Goal: Information Seeking & Learning: Learn about a topic

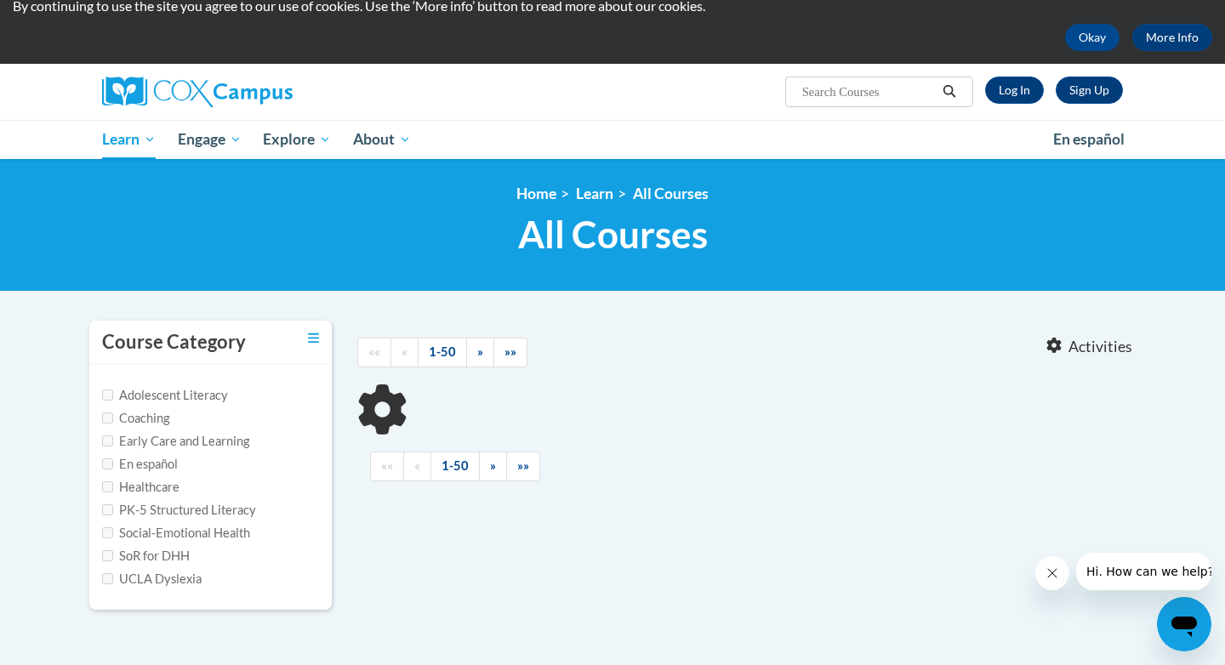
scroll to position [60, 0]
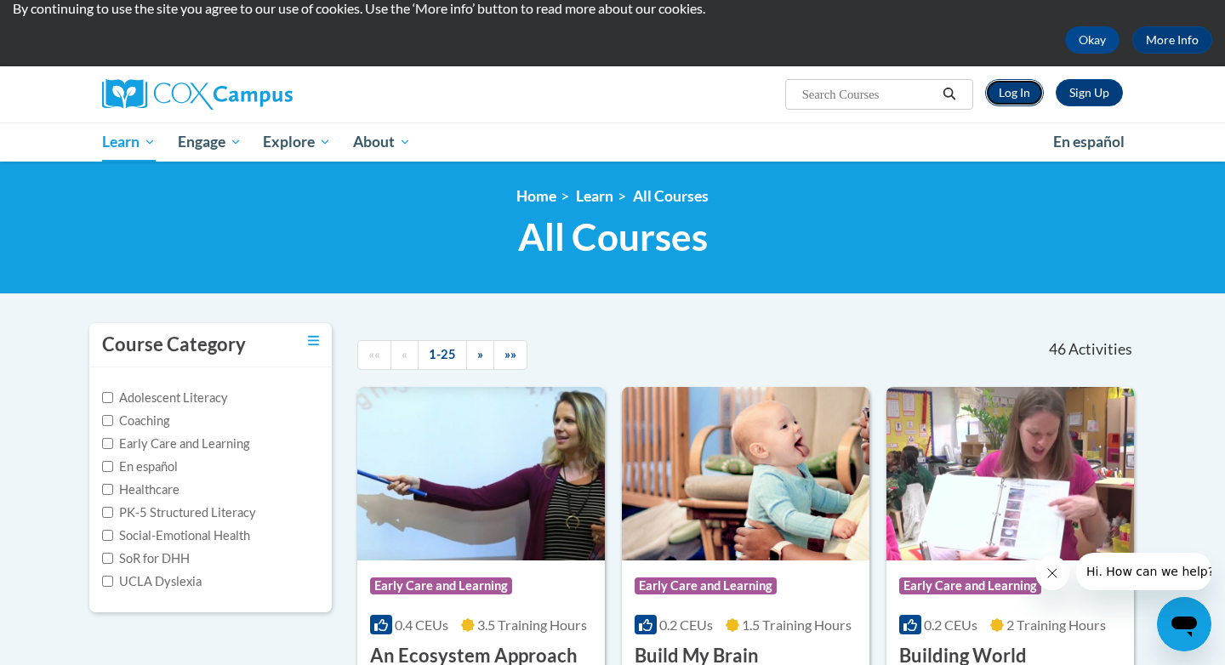
click at [1012, 87] on link "Log In" at bounding box center [1014, 92] width 59 height 27
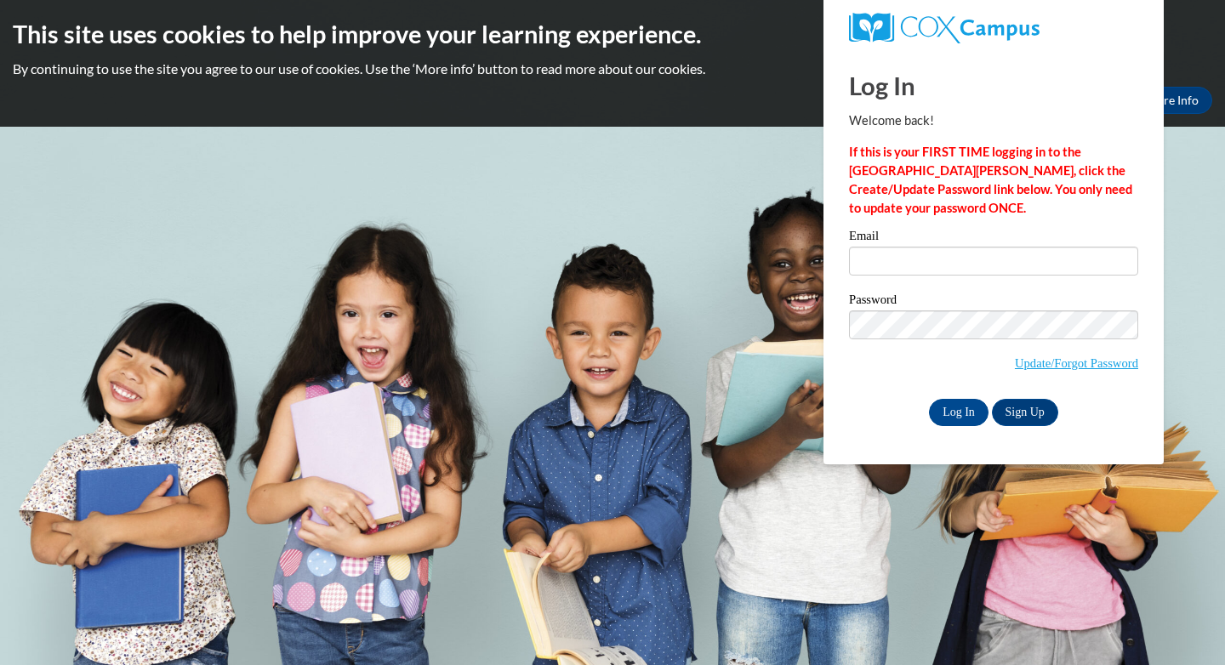
type input "acpuente140@my.pittcc.edu"
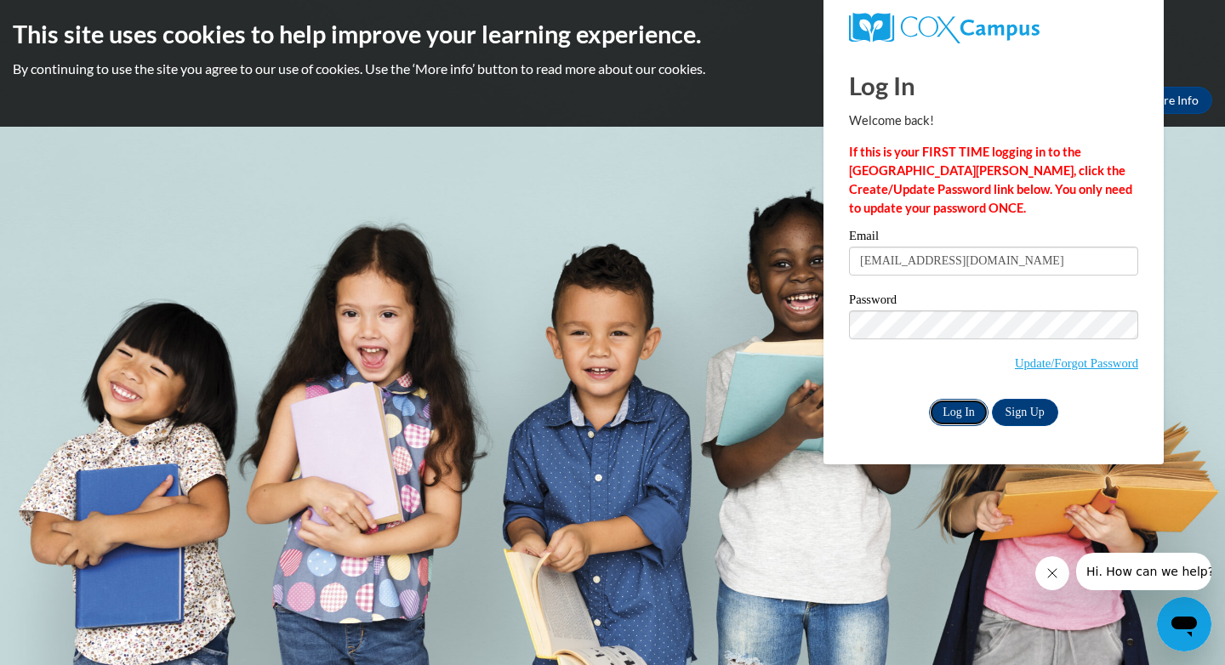
click at [955, 405] on input "Log In" at bounding box center [959, 412] width 60 height 27
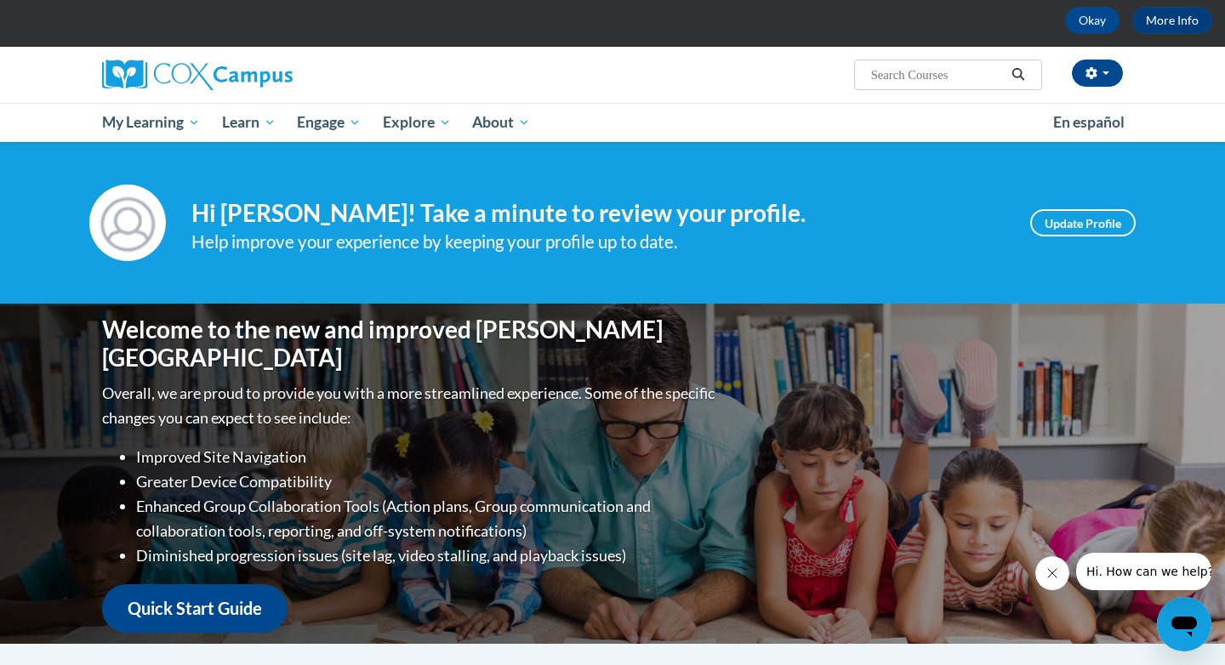
scroll to position [81, 0]
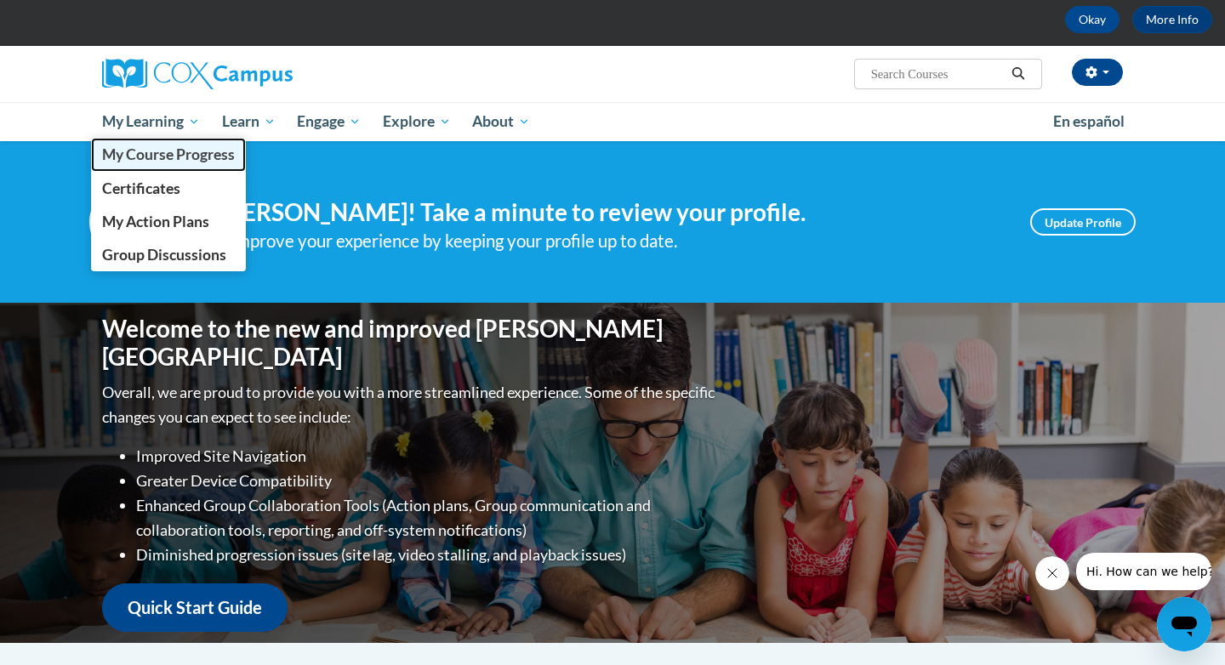
click at [166, 143] on link "My Course Progress" at bounding box center [168, 154] width 155 height 33
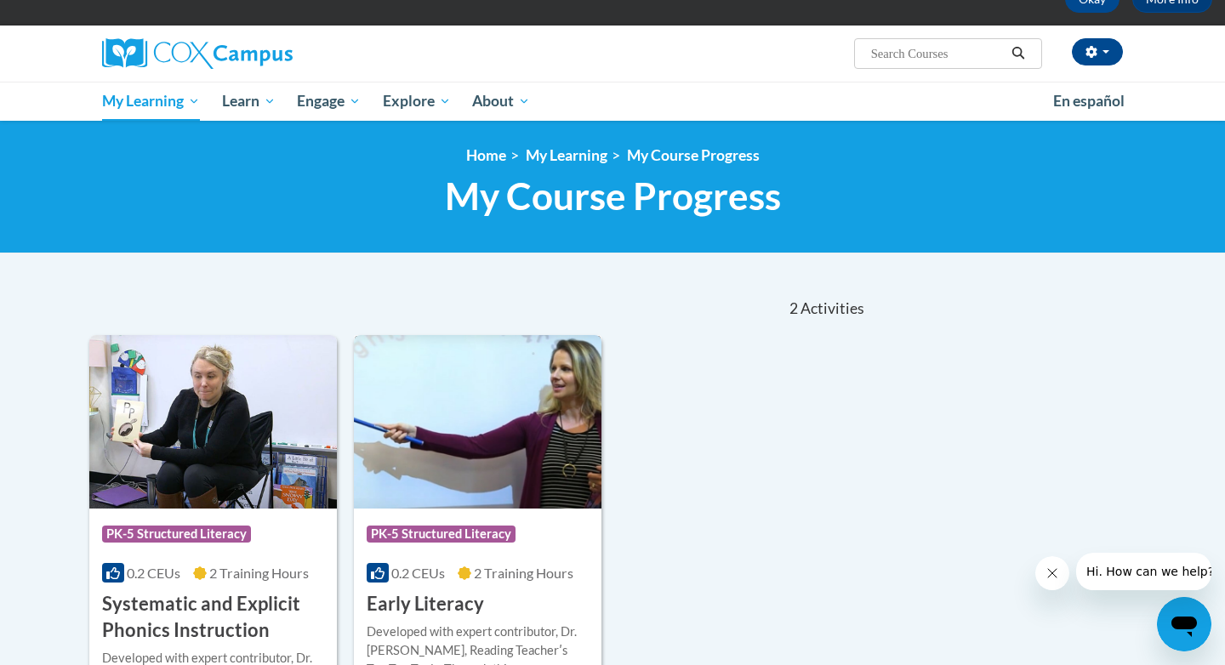
click at [454, 578] on div "0.2 CEUs 2 Training Hours" at bounding box center [478, 573] width 222 height 19
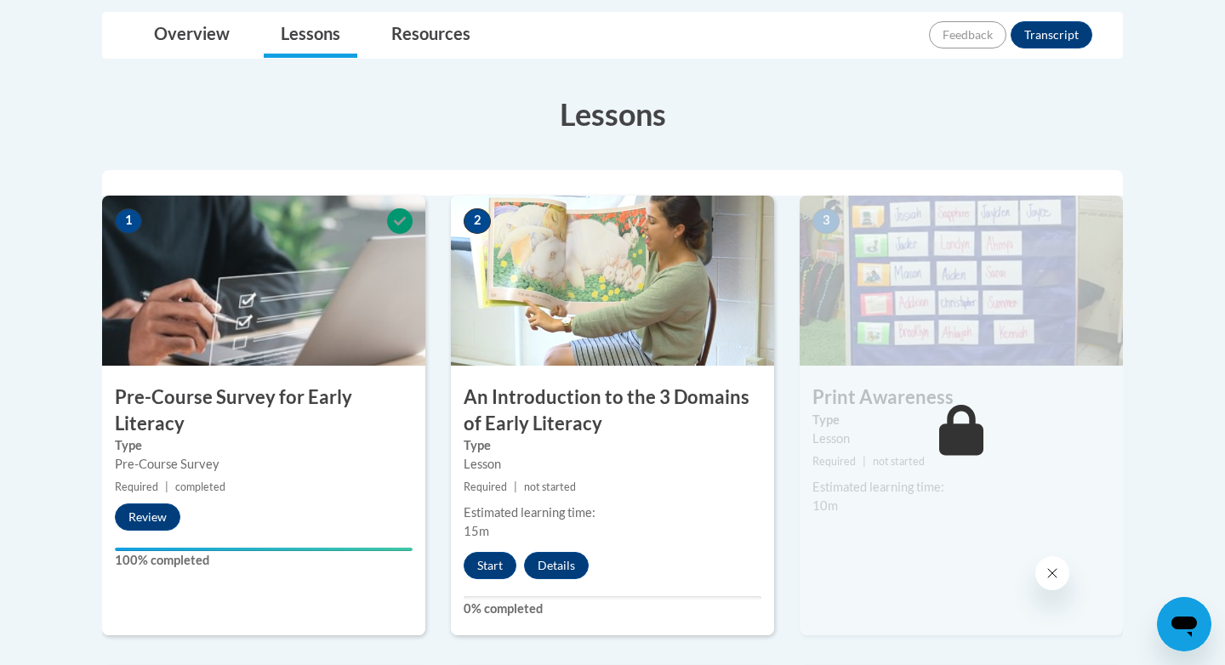
scroll to position [402, 0]
click at [486, 556] on button "Start" at bounding box center [490, 564] width 53 height 27
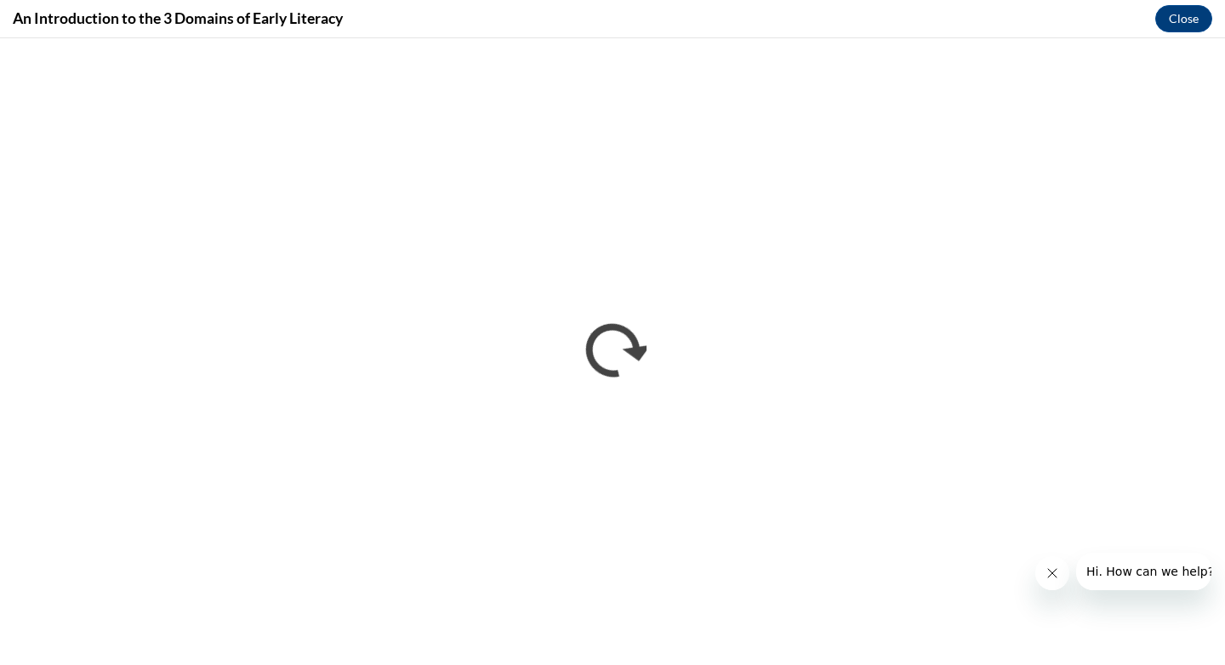
scroll to position [0, 0]
click at [1180, 29] on button "Close" at bounding box center [1183, 18] width 57 height 27
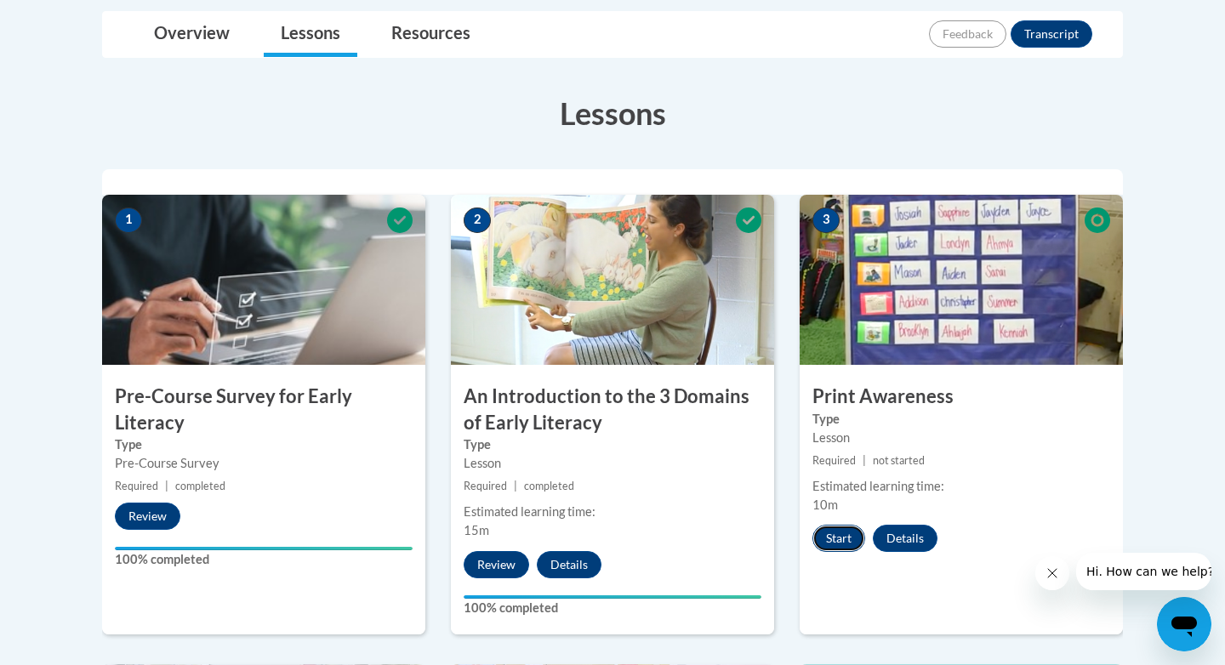
click at [833, 539] on button "Start" at bounding box center [838, 538] width 53 height 27
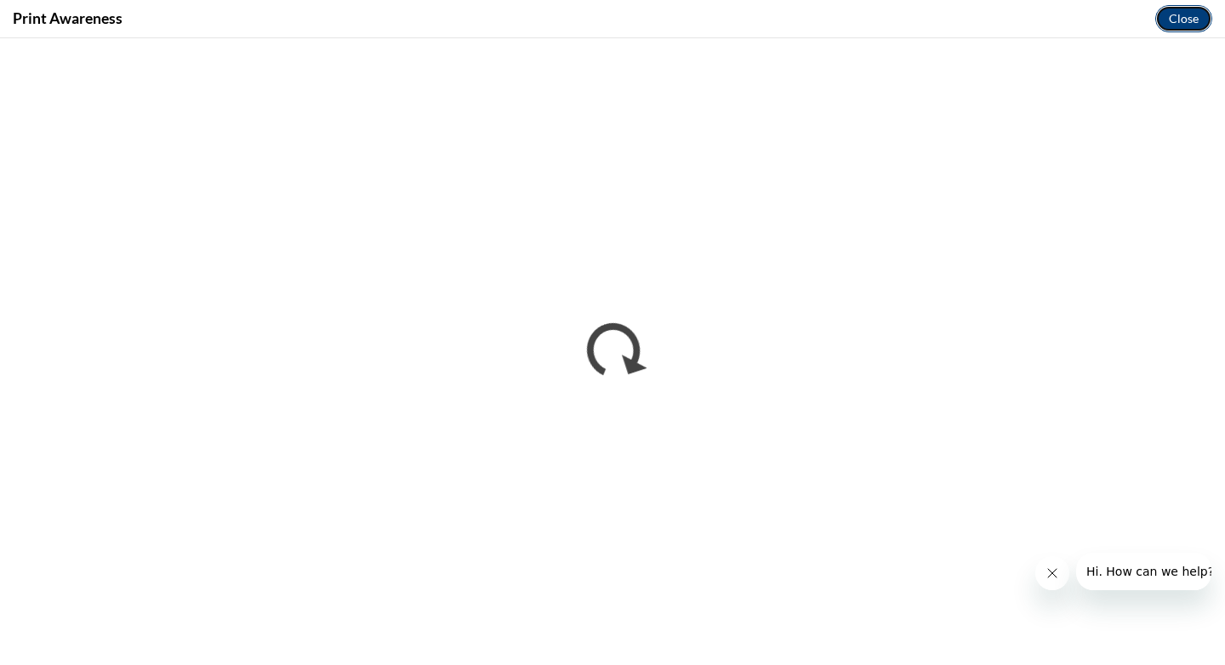
click at [1183, 26] on button "Close" at bounding box center [1183, 18] width 57 height 27
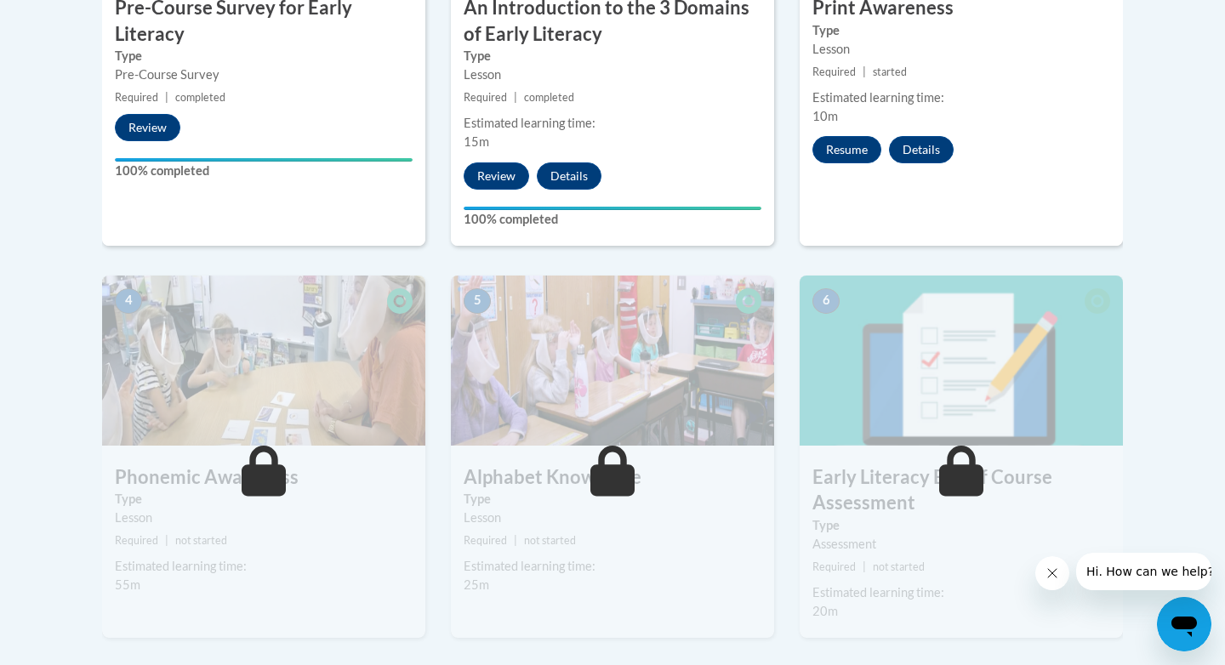
scroll to position [789, 0]
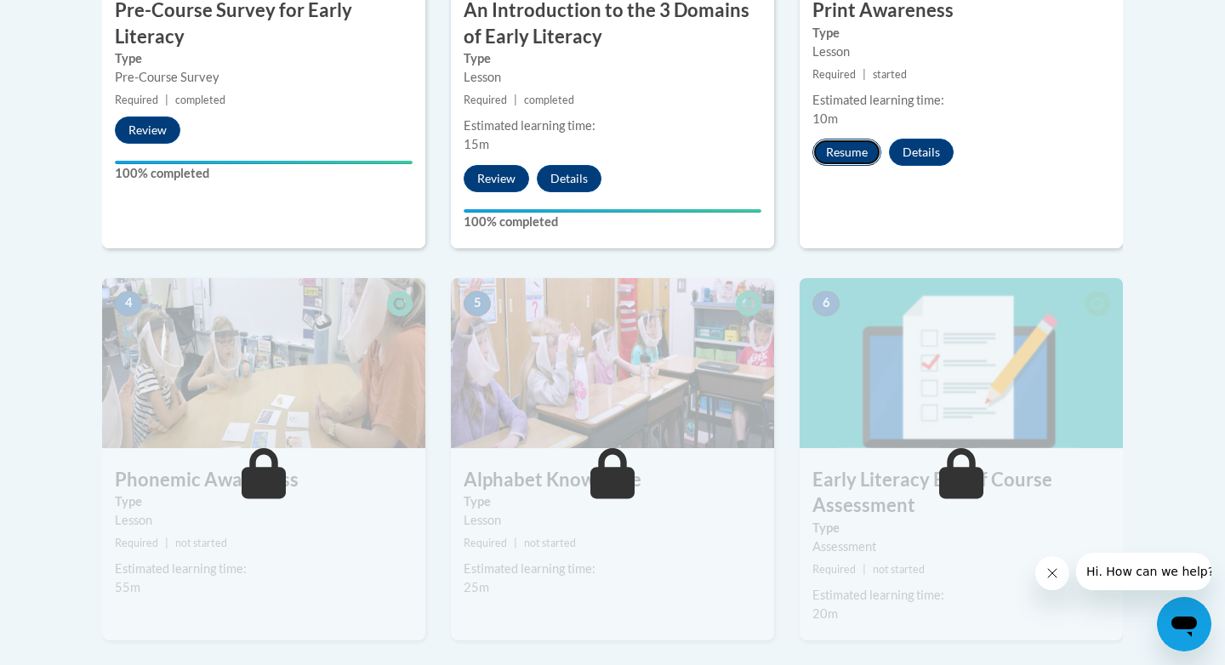
click at [847, 148] on button "Resume" at bounding box center [846, 152] width 69 height 27
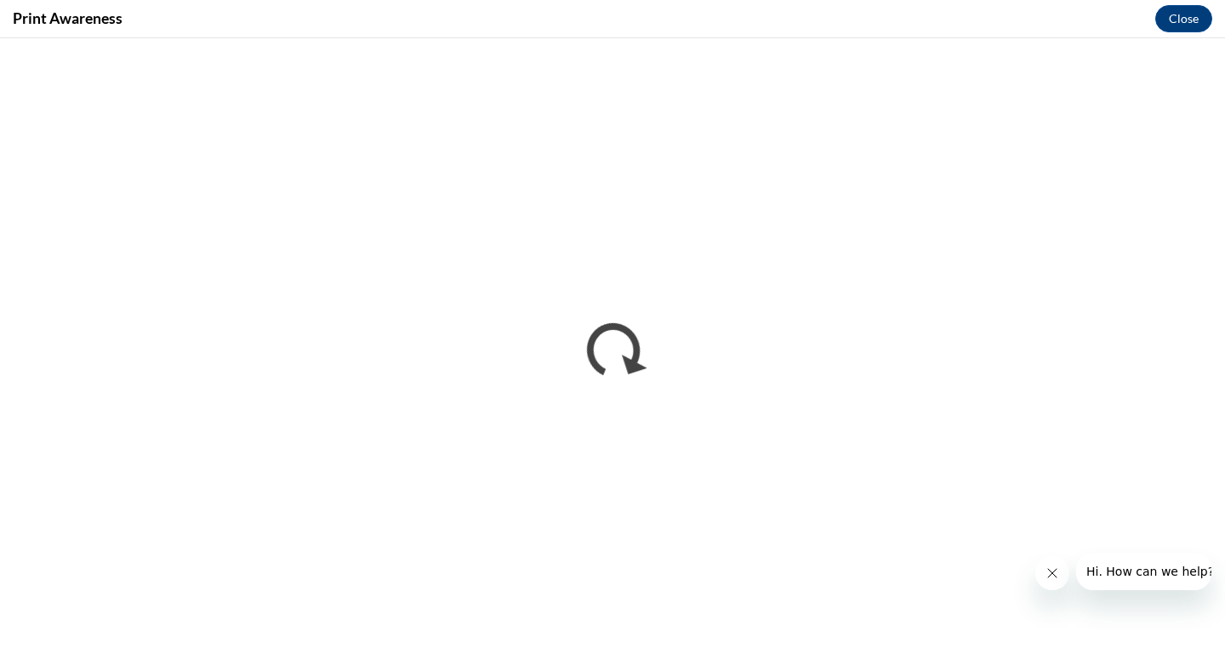
scroll to position [0, 0]
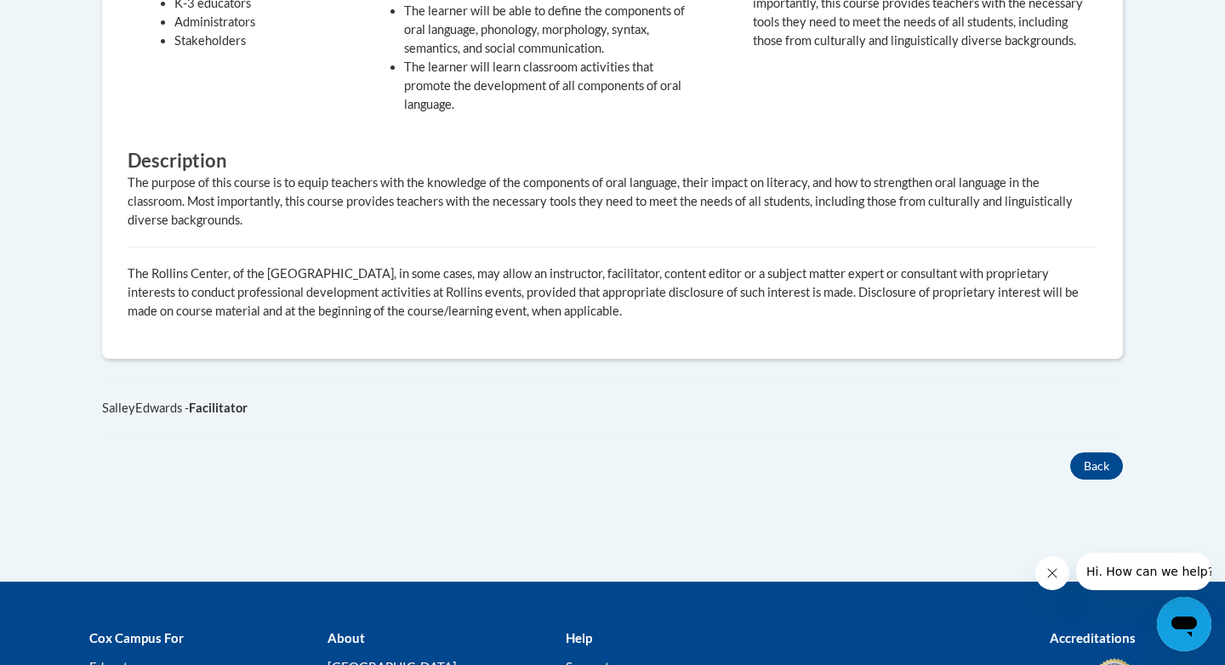
scroll to position [851, 0]
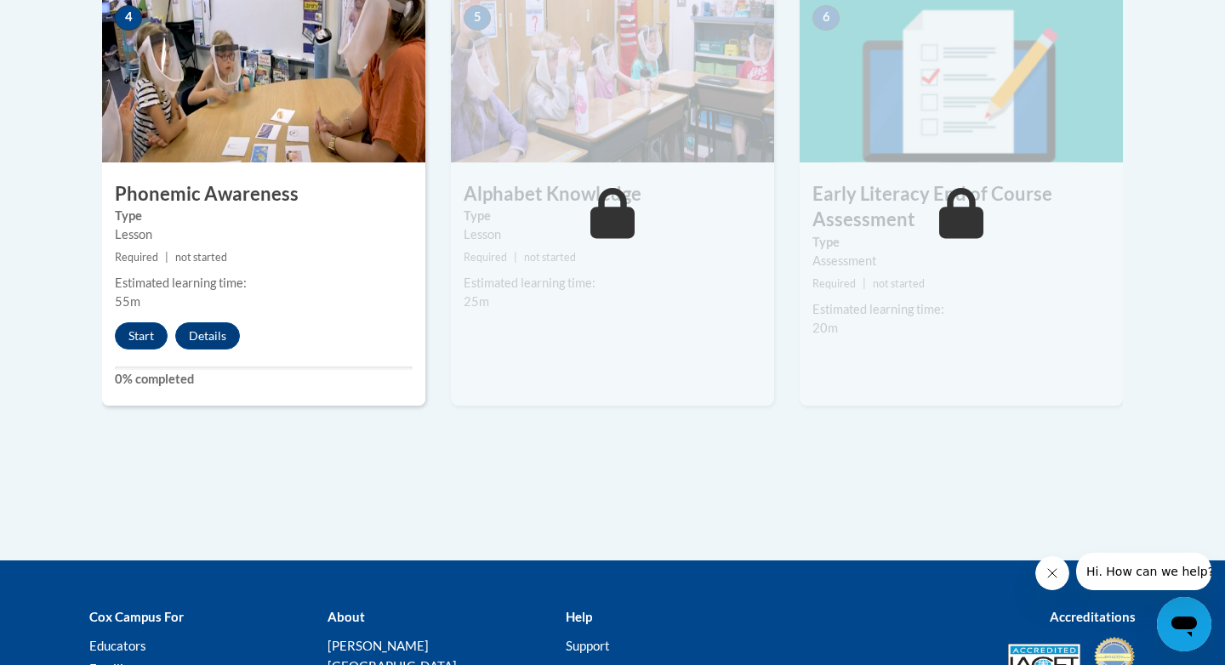
scroll to position [1082, 0]
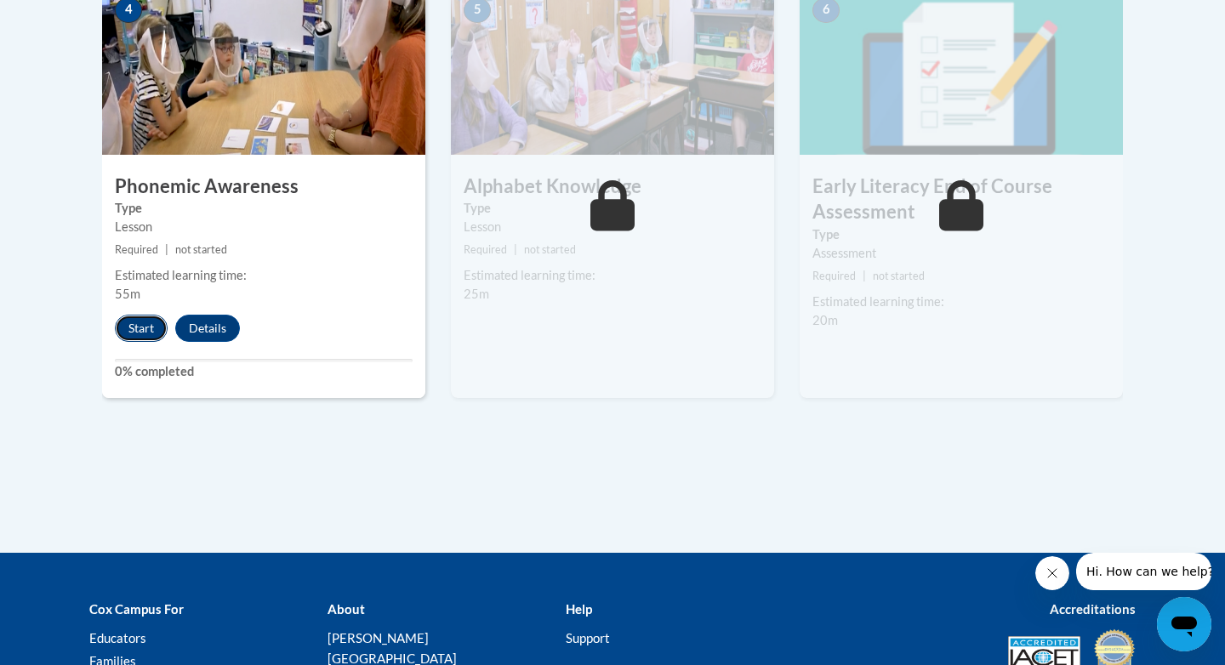
click at [135, 327] on button "Start" at bounding box center [141, 328] width 53 height 27
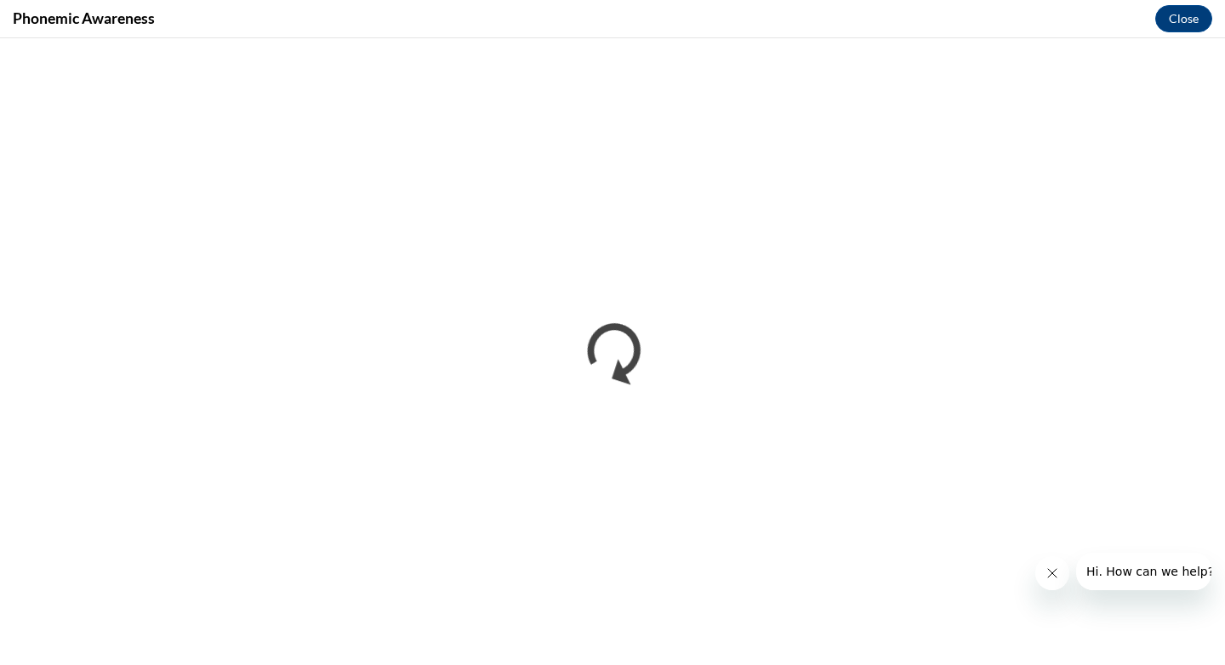
scroll to position [0, 0]
